Goal: Ask a question

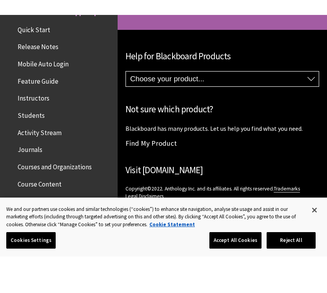
scroll to position [857, 0]
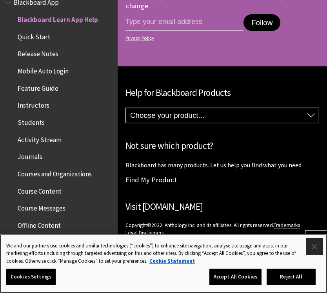
click at [313, 248] on button "Close" at bounding box center [314, 246] width 17 height 17
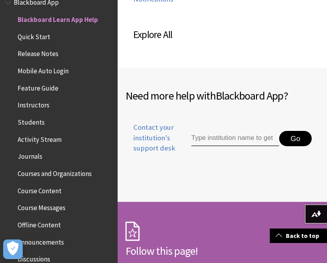
scroll to position [575, 0]
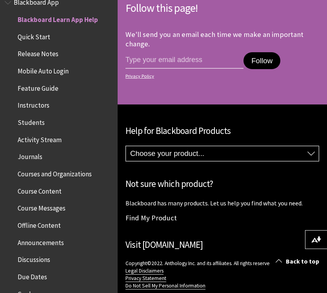
scroll to position [857, 0]
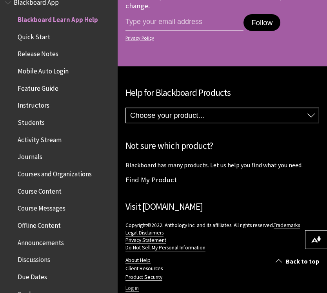
click at [129, 263] on link "Log in" at bounding box center [131, 287] width 13 height 7
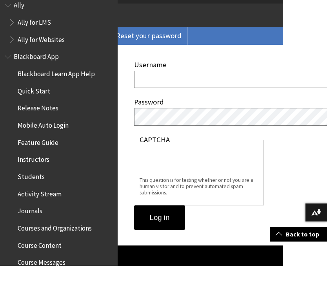
scroll to position [81, 44]
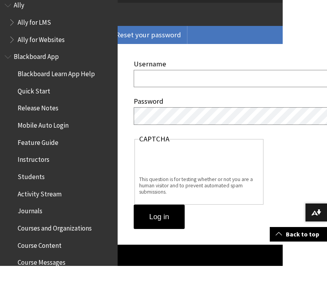
click at [275, 97] on input "Username" at bounding box center [270, 105] width 273 height 17
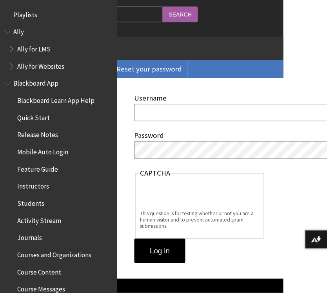
scroll to position [75, 44]
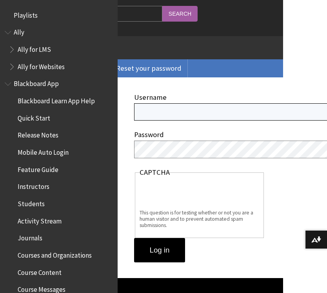
click at [252, 109] on input "Username" at bounding box center [270, 111] width 273 height 17
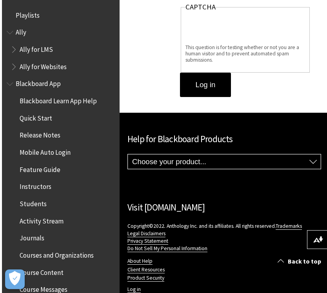
scroll to position [255, 0]
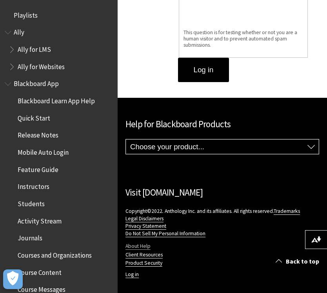
click at [139, 242] on link "About Help" at bounding box center [137, 245] width 25 height 7
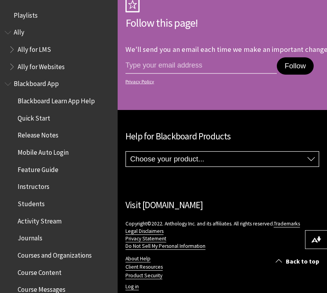
scroll to position [885, 0]
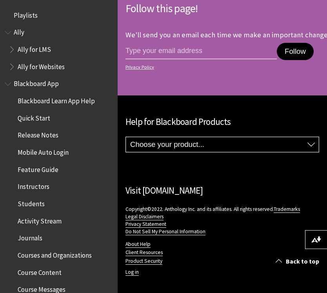
click at [284, 139] on select "Choose your product... Ally Blackboard App Blackboard Data Collaborate Communit…" at bounding box center [222, 144] width 193 height 15
select select "/Blackboard_App"
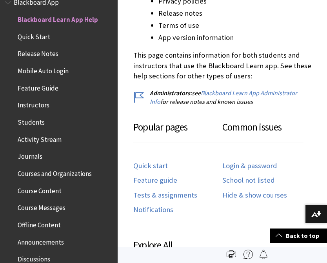
scroll to position [365, 0]
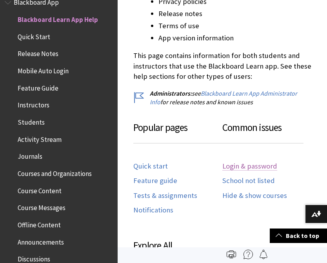
click at [267, 162] on link "Login & password" at bounding box center [249, 166] width 55 height 9
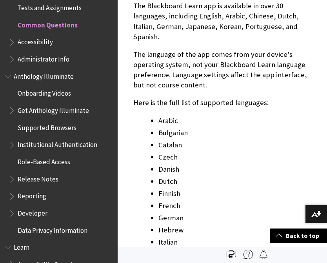
scroll to position [959, 0]
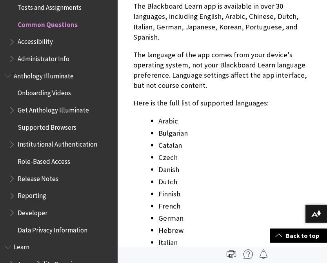
click at [173, 116] on li "Arabic" at bounding box center [234, 121] width 153 height 11
click at [171, 116] on li "Arabic" at bounding box center [234, 121] width 153 height 11
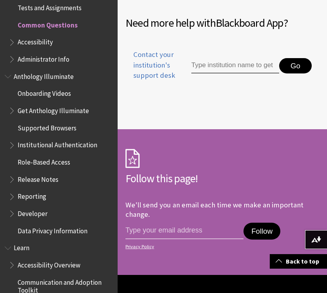
scroll to position [1494, 0]
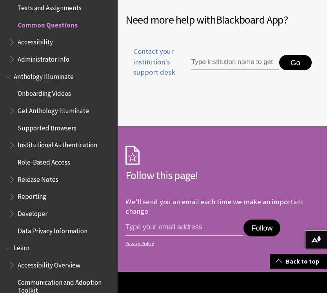
click at [268, 55] on input "Type institution name to get support" at bounding box center [235, 63] width 88 height 16
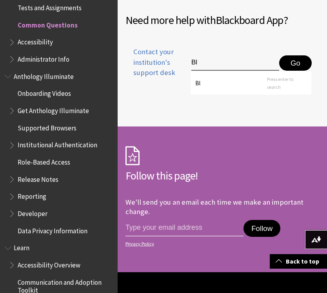
type input "B"
type input "I"
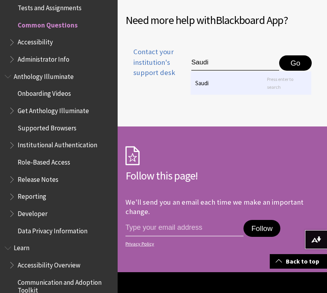
type input "Saudi"
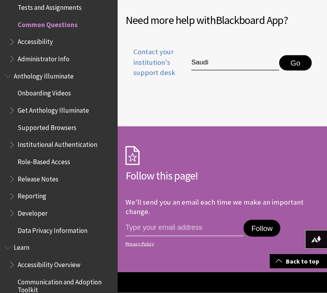
scroll to position [1494, 0]
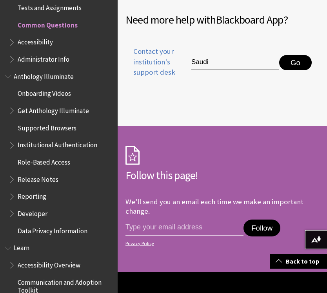
click at [303, 60] on button "Go" at bounding box center [295, 63] width 33 height 16
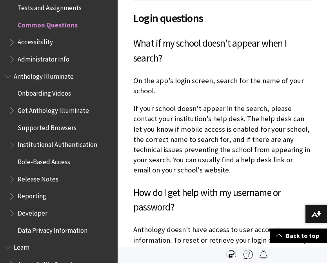
scroll to position [488, 0]
